Goal: Task Accomplishment & Management: Use online tool/utility

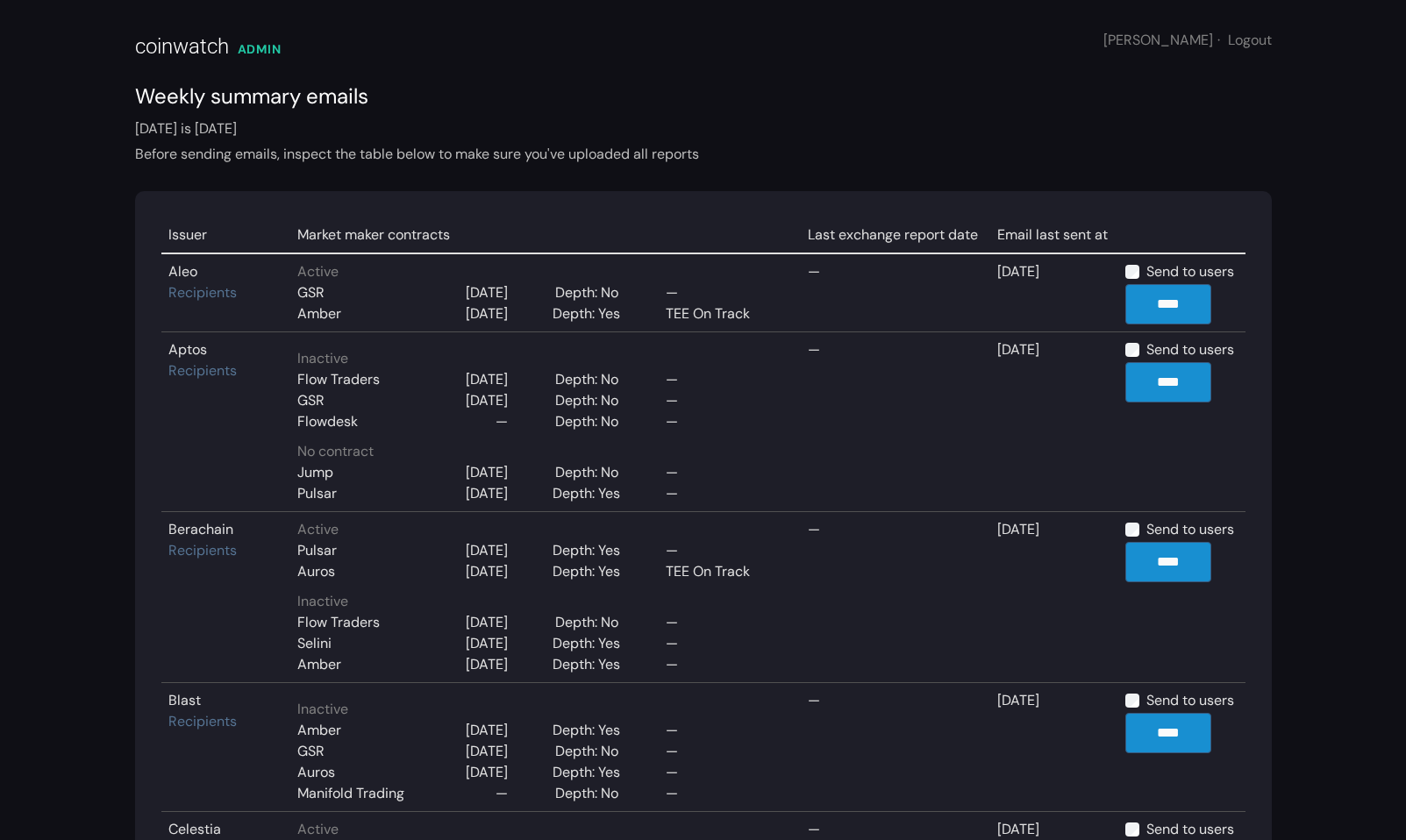
scroll to position [632, 0]
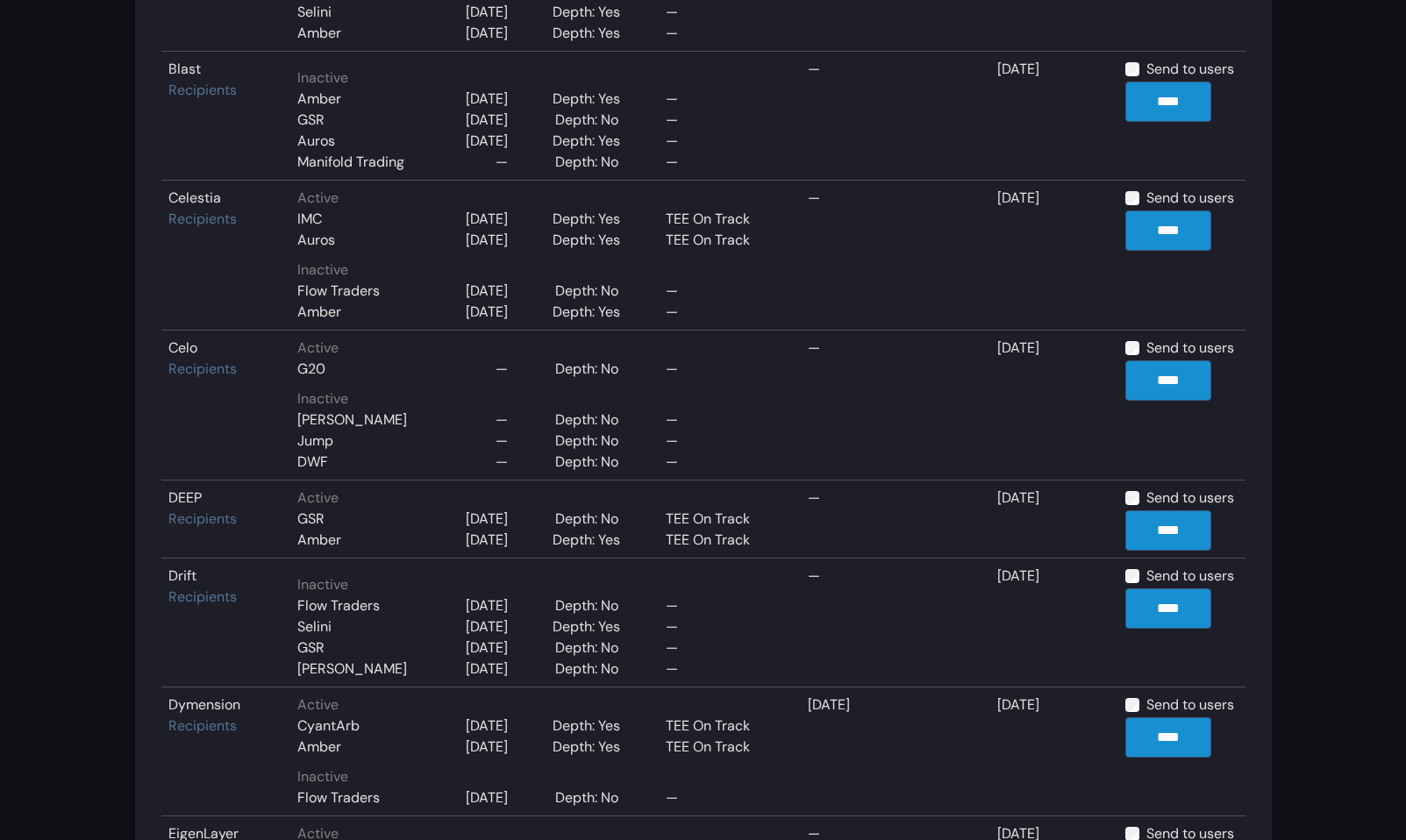
click at [842, 263] on td "—" at bounding box center [895, 255] width 190 height 150
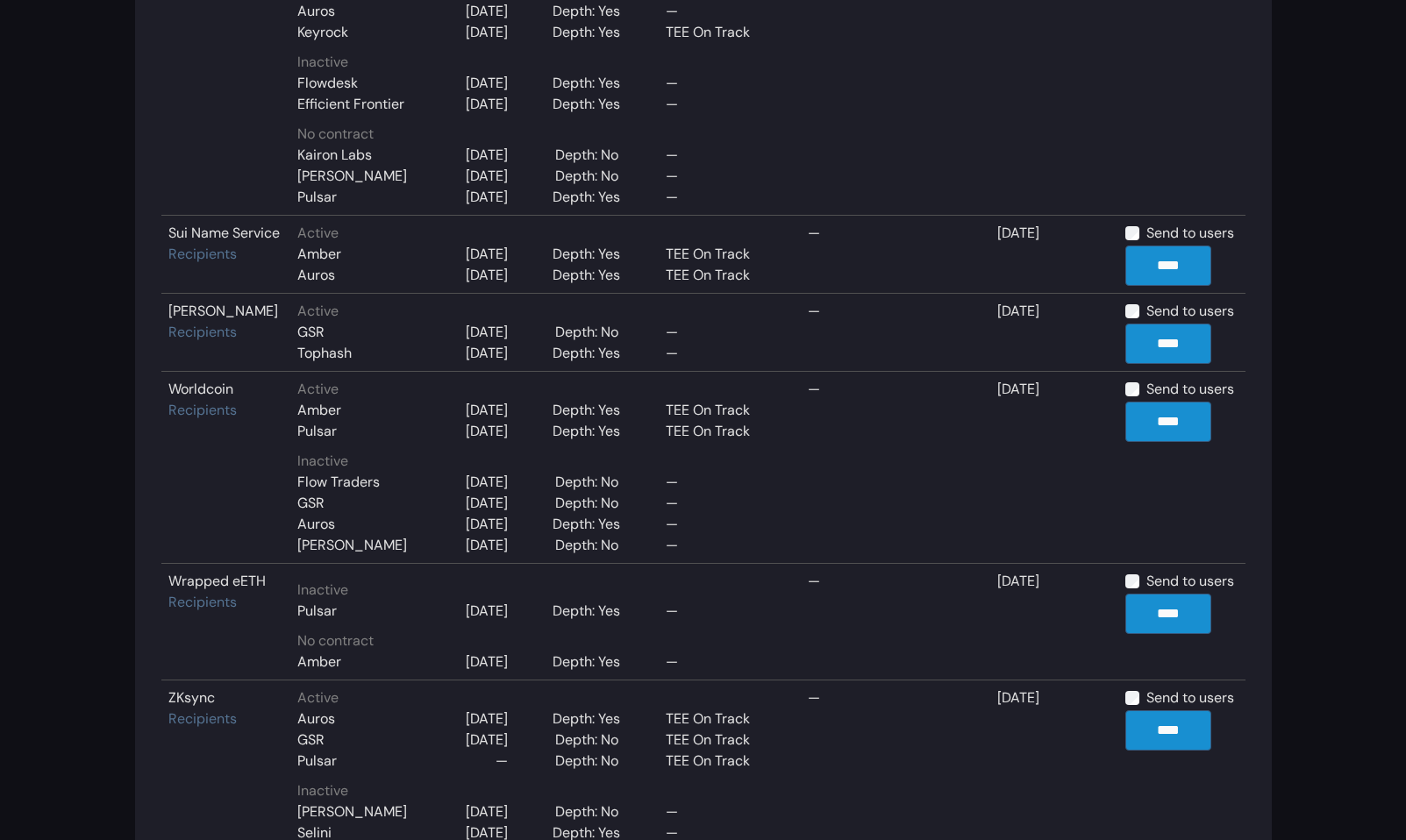
scroll to position [3288, 0]
